Goal: Information Seeking & Learning: Check status

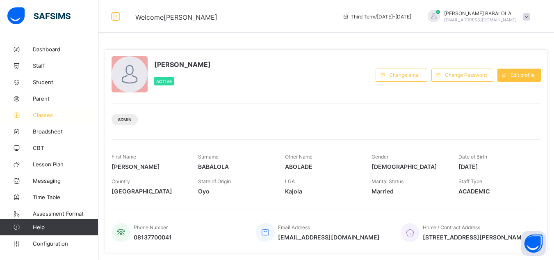
click at [49, 117] on span "Classes" at bounding box center [66, 115] width 66 height 7
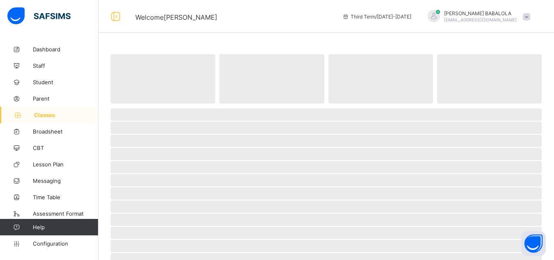
click at [49, 117] on span "Classes" at bounding box center [66, 115] width 64 height 7
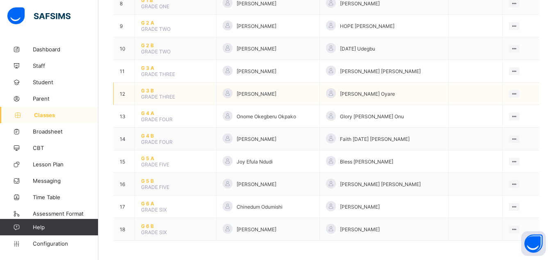
scroll to position [263, 0]
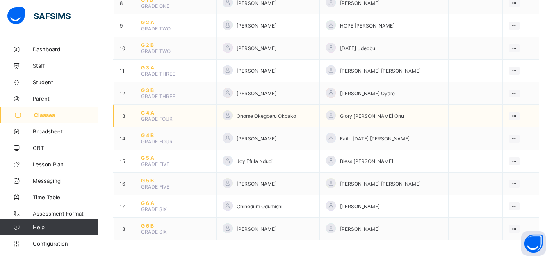
click at [147, 114] on span "G 4 A" at bounding box center [175, 113] width 69 height 6
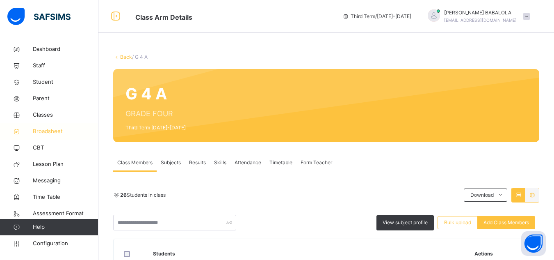
click at [57, 128] on span "Broadsheet" at bounding box center [66, 131] width 66 height 8
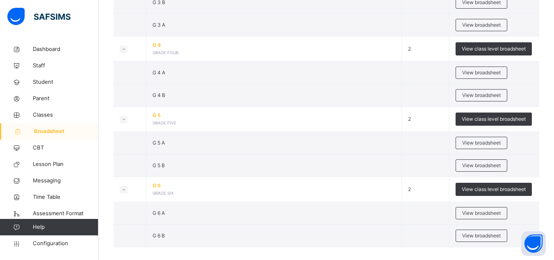
scroll to position [490, 0]
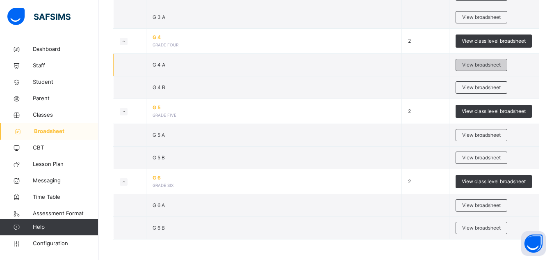
click at [471, 62] on span "View broadsheet" at bounding box center [481, 64] width 39 height 7
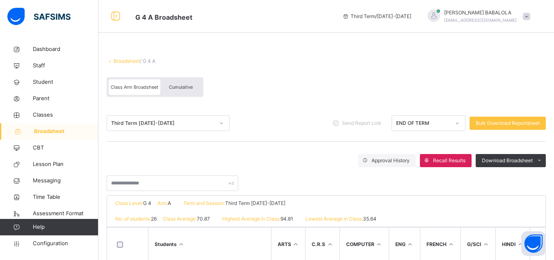
click at [215, 158] on div "Approval History Recall Results Download Broadsheet PDF Excel sheet" at bounding box center [326, 160] width 439 height 13
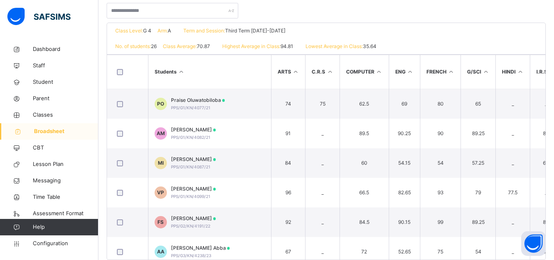
scroll to position [189, 0]
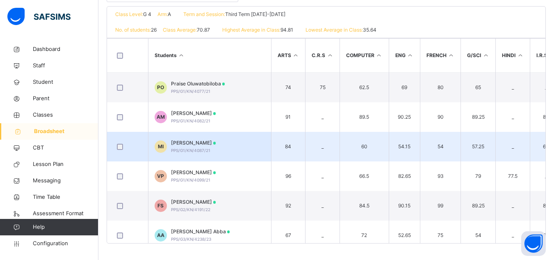
click at [199, 150] on span "PPS/G1/KN/4087/21" at bounding box center [190, 150] width 39 height 5
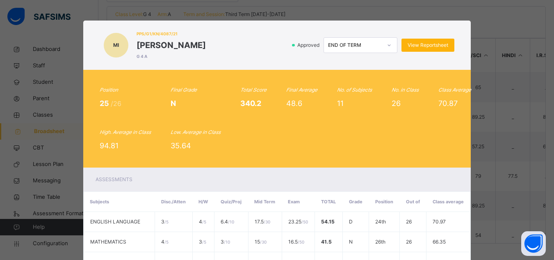
click at [425, 47] on span "View Reportsheet" at bounding box center [428, 44] width 41 height 7
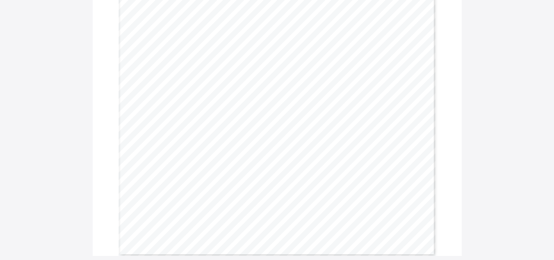
scroll to position [305, 0]
